Goal: Task Accomplishment & Management: Manage account settings

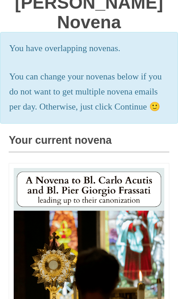
scroll to position [168, 0]
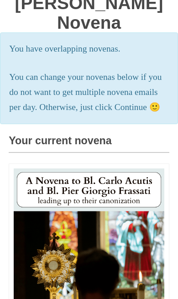
click at [34, 113] on p "You can change your novenas below if you do not want to get multiple novena ema…" at bounding box center [88, 92] width 159 height 45
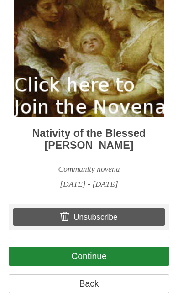
scroll to position [783, 0]
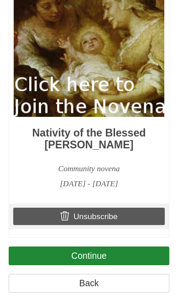
click at [98, 225] on link "Unsubscribe" at bounding box center [88, 215] width 151 height 17
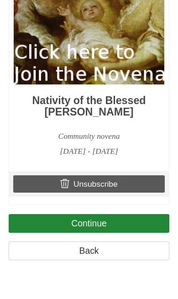
scroll to position [837, 0]
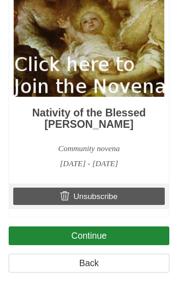
click at [90, 205] on link "Unsubscribe" at bounding box center [88, 195] width 151 height 17
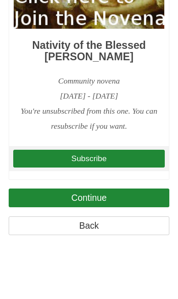
scroll to position [806, 0]
